Goal: Task Accomplishment & Management: Manage account settings

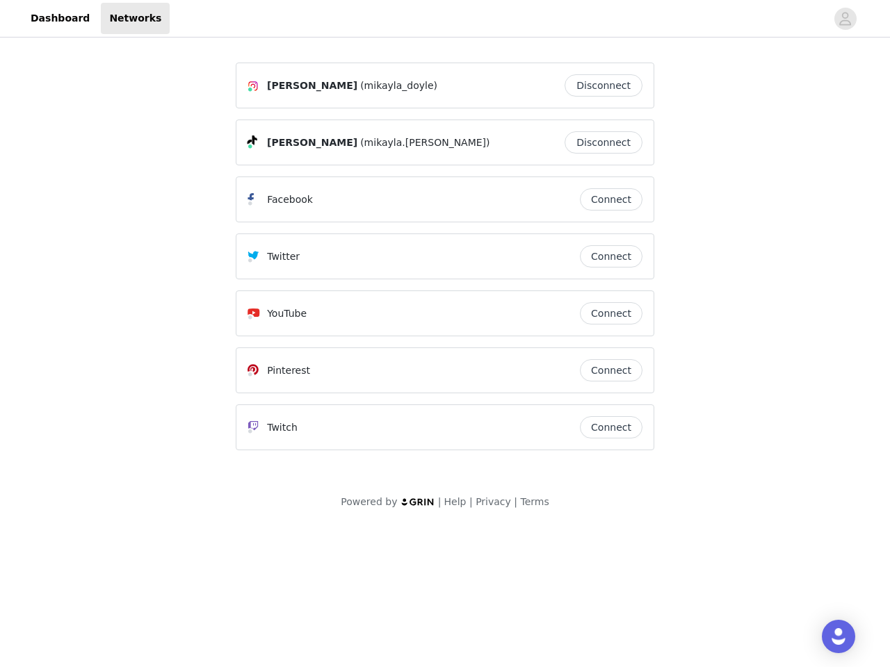
click at [445, 263] on div "Twitter" at bounding box center [413, 256] width 332 height 17
click at [445, 19] on div at bounding box center [498, 18] width 656 height 31
click at [845, 19] on icon "avatar" at bounding box center [844, 19] width 13 height 22
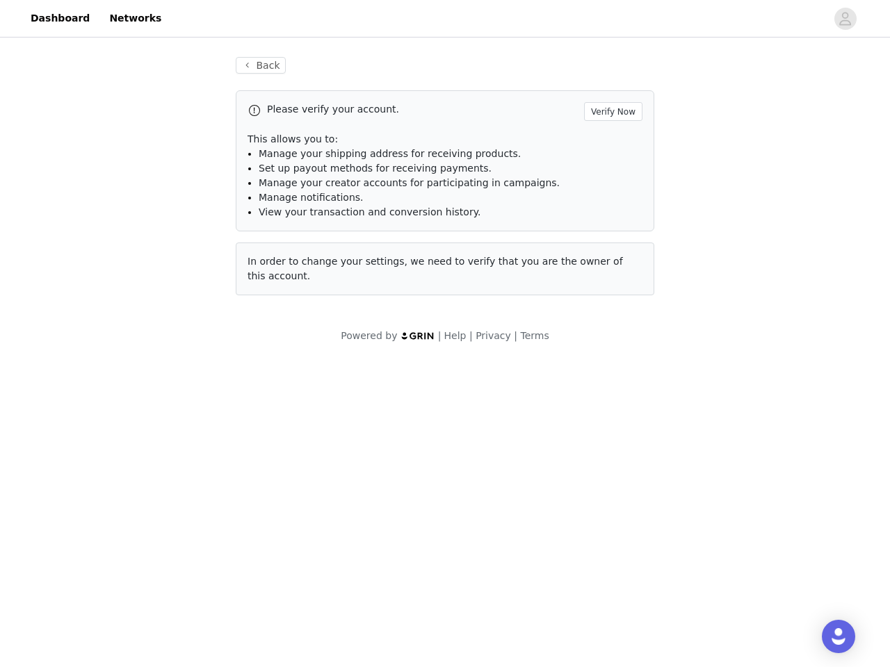
click at [607, 142] on p "This allows you to:" at bounding box center [444, 139] width 395 height 15
click at [611, 199] on li "Manage notifications." at bounding box center [451, 197] width 384 height 15
click at [611, 256] on span "In order to change your settings, we need to verify that you are the owner of t…" at bounding box center [434, 269] width 375 height 26
click at [611, 313] on div "Back Please verify your account. Verify Now This allows you to: Manage your shi…" at bounding box center [445, 184] width 452 height 288
click at [611, 370] on body "Dashboard Networks Back Please verify your account. Verify Now This allows you …" at bounding box center [445, 333] width 890 height 667
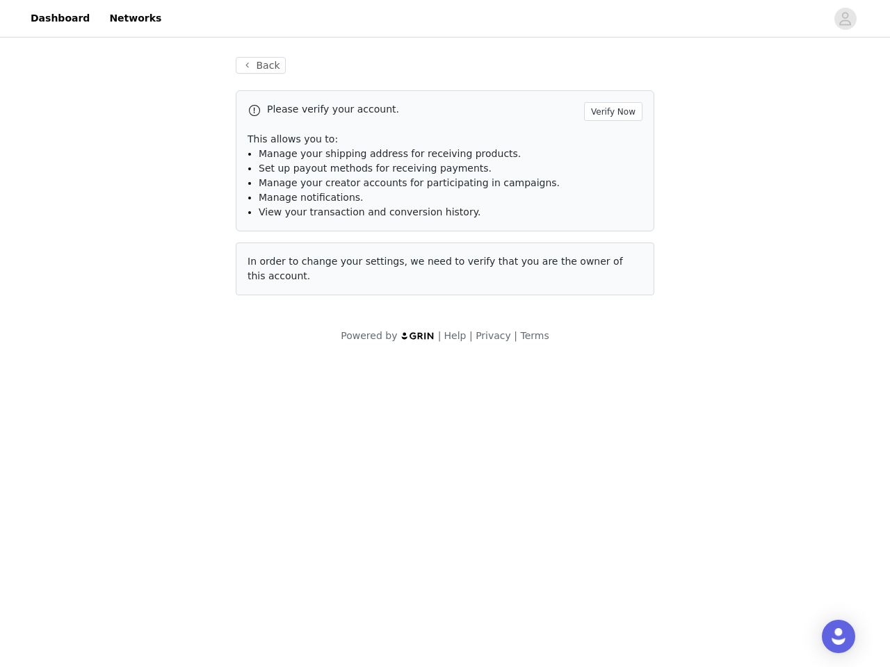
click at [611, 427] on body "Dashboard Networks Back Please verify your account. Verify Now This allows you …" at bounding box center [445, 333] width 890 height 667
